Goal: Task Accomplishment & Management: Complete application form

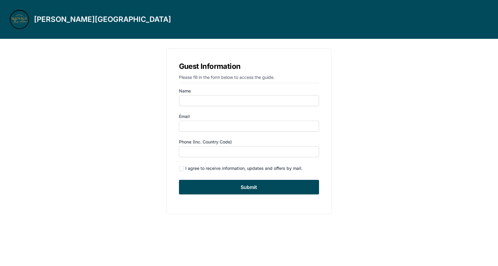
type input "[PERSON_NAME]"
click at [200, 129] on input "Email" at bounding box center [249, 126] width 140 height 11
type input "[EMAIL_ADDRESS][DOMAIN_NAME]"
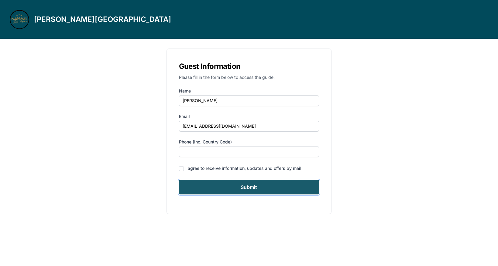
click at [234, 189] on input "Submit" at bounding box center [249, 187] width 140 height 15
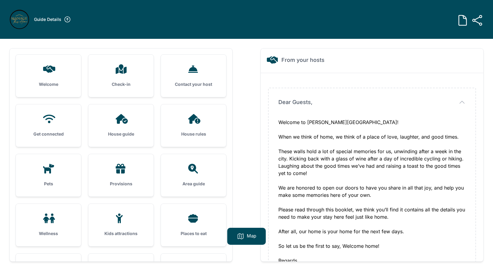
click at [110, 111] on div "House guide" at bounding box center [120, 125] width 65 height 43
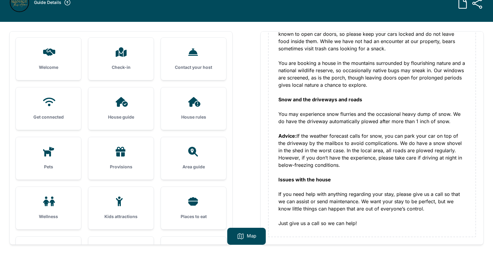
scroll to position [39, 0]
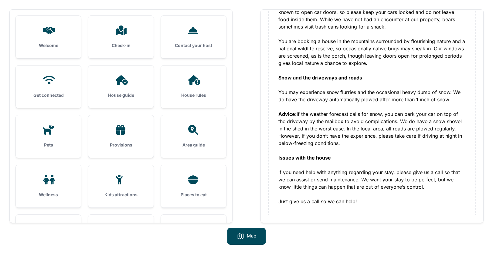
click at [46, 77] on icon at bounding box center [49, 80] width 12 height 9
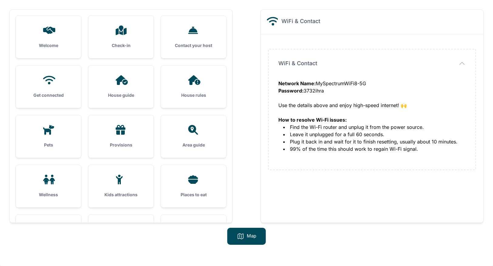
click at [204, 94] on h3 "House rules" at bounding box center [194, 95] width 46 height 6
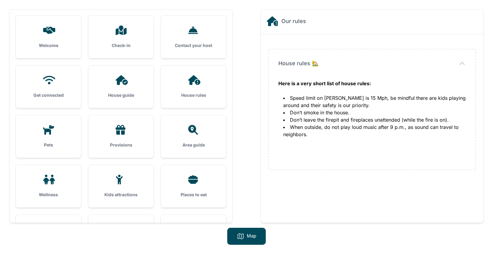
click at [191, 46] on h3 "Contact your host" at bounding box center [194, 46] width 46 height 6
